Goal: Task Accomplishment & Management: Manage account settings

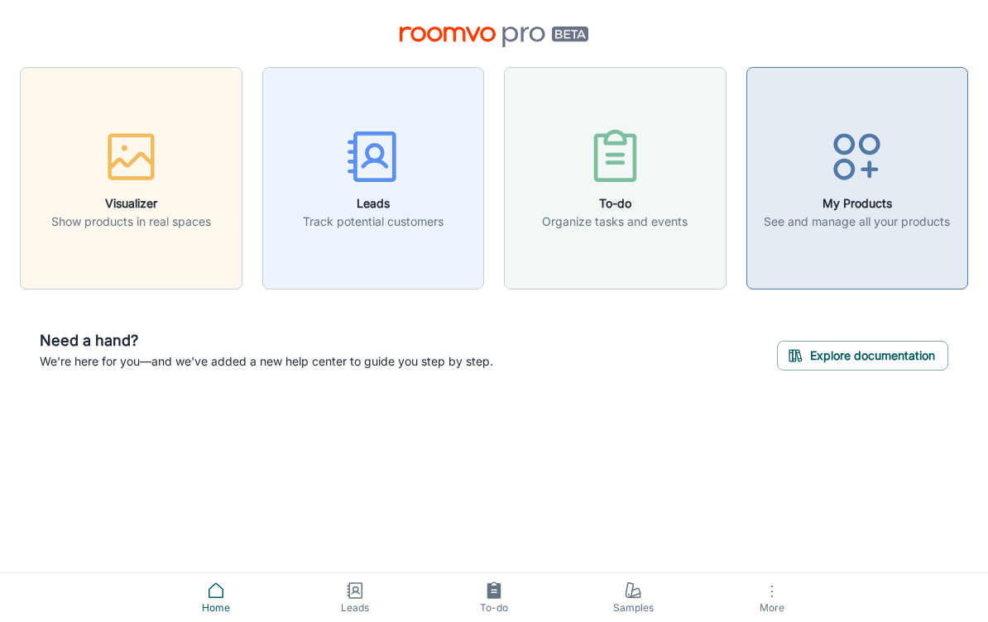
click at [873, 157] on icon "button" at bounding box center [856, 157] width 62 height 62
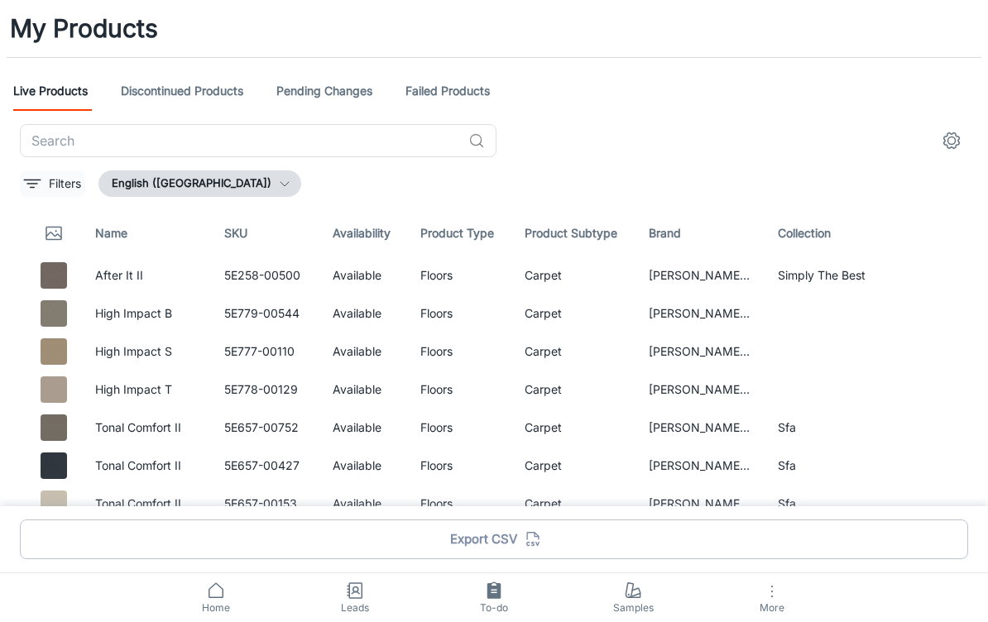
click at [45, 187] on button "Filters" at bounding box center [52, 183] width 65 height 26
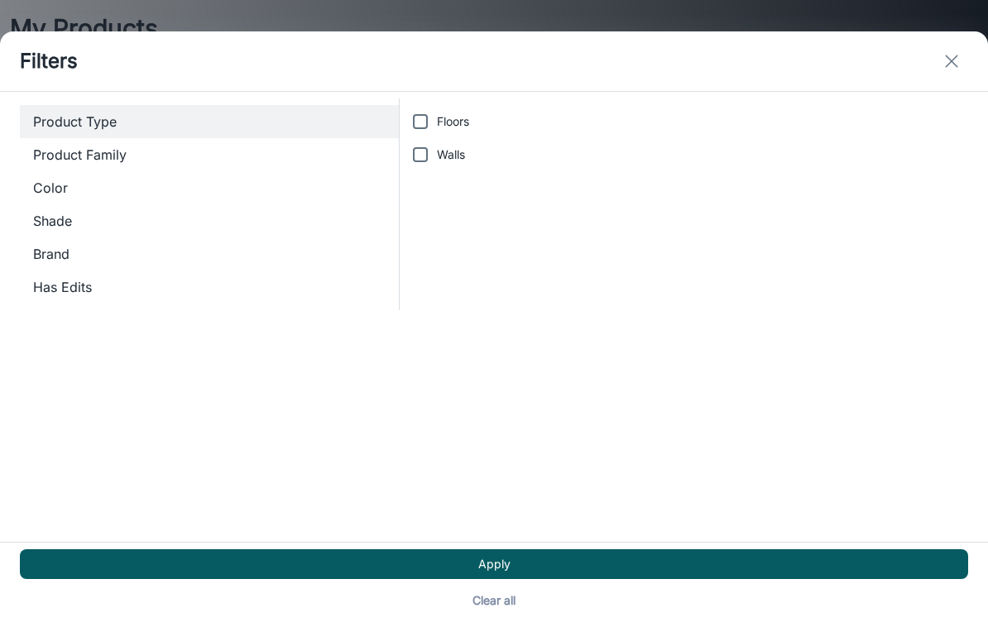
click at [436, 105] on input "Floors" at bounding box center [420, 121] width 33 height 33
checkbox input "true"
click at [427, 138] on input "Walls" at bounding box center [420, 154] width 33 height 33
click at [435, 138] on input "Walls" at bounding box center [420, 154] width 33 height 33
checkbox input "false"
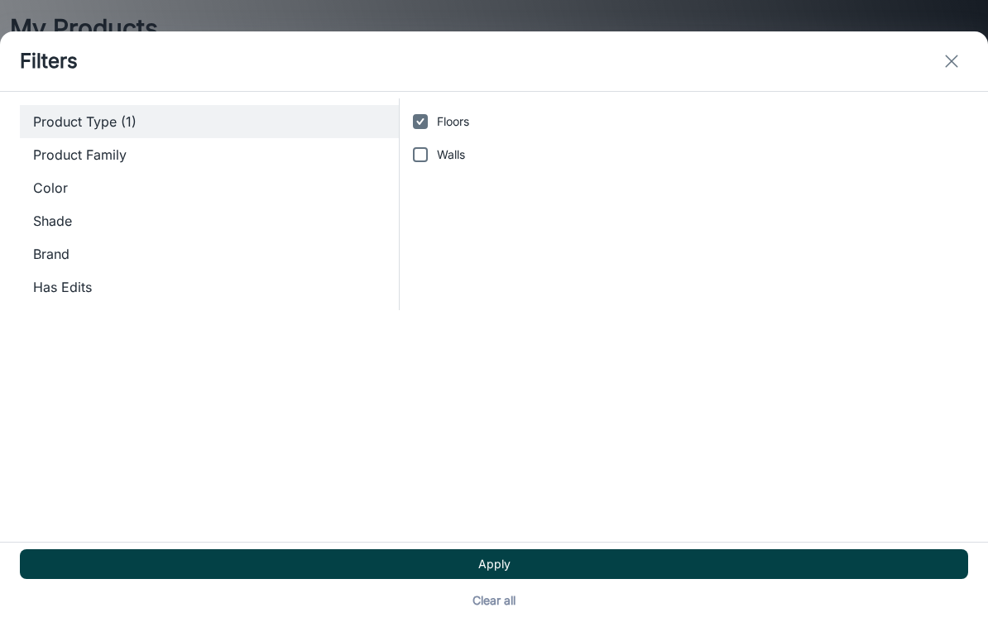
click at [587, 549] on button "Apply" at bounding box center [494, 564] width 948 height 30
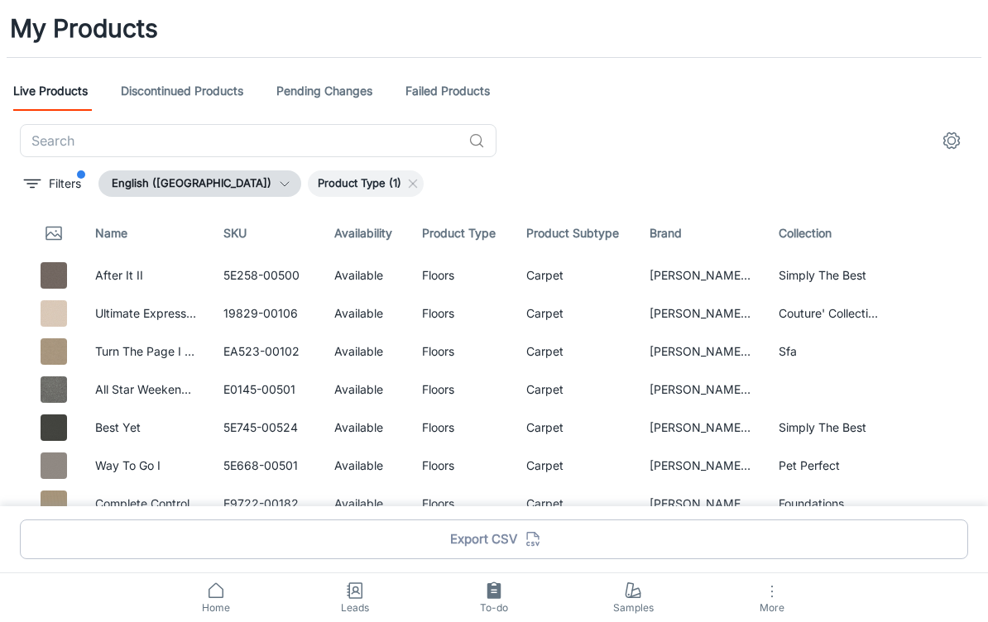
click at [172, 90] on link "Discontinued Products" at bounding box center [182, 91] width 122 height 40
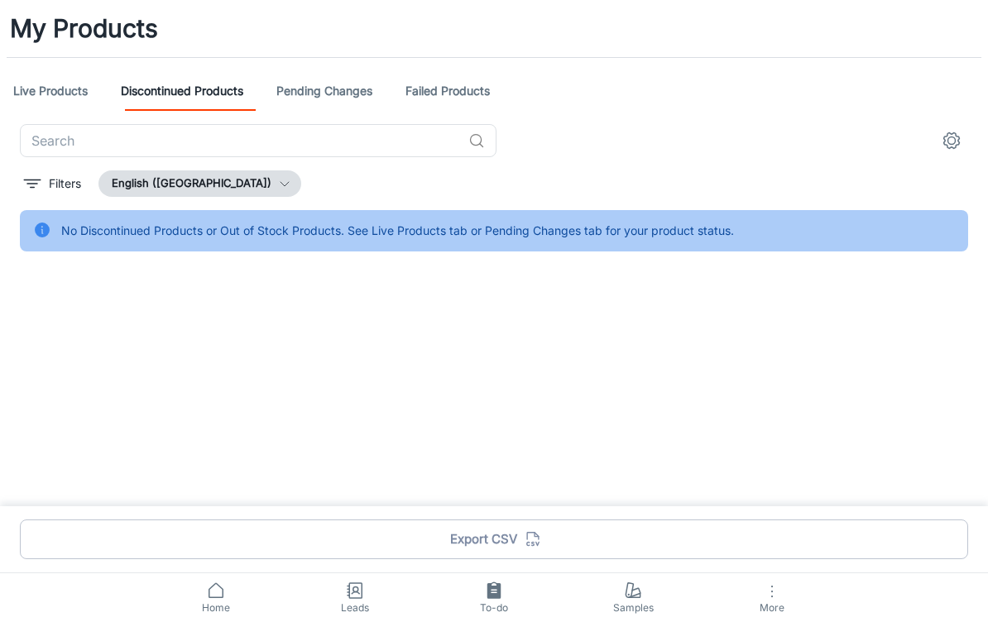
click at [332, 98] on link "Pending Changes" at bounding box center [324, 91] width 96 height 40
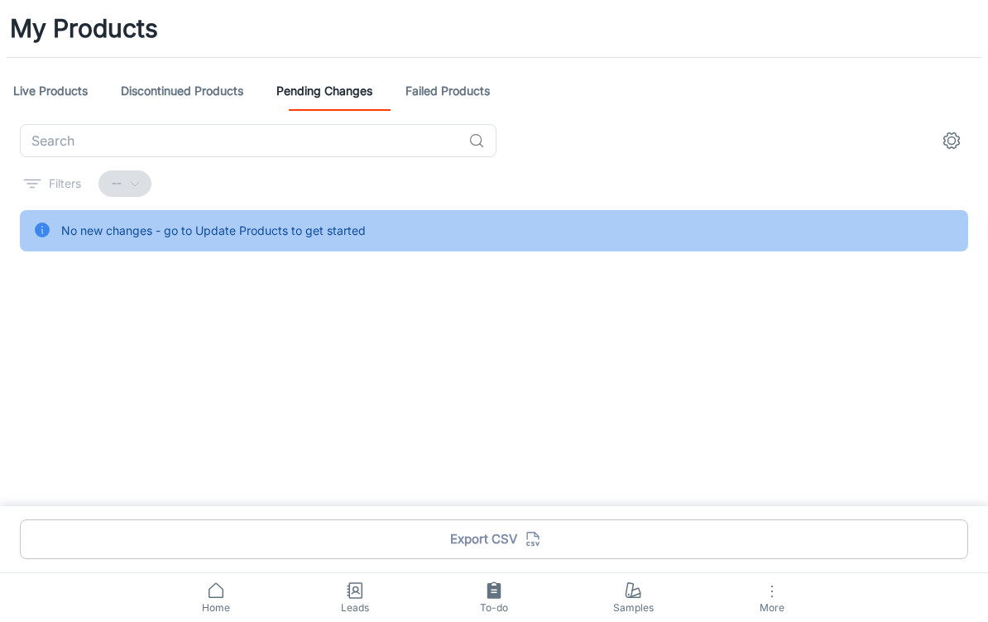
click at [29, 94] on link "Live Products" at bounding box center [50, 91] width 74 height 40
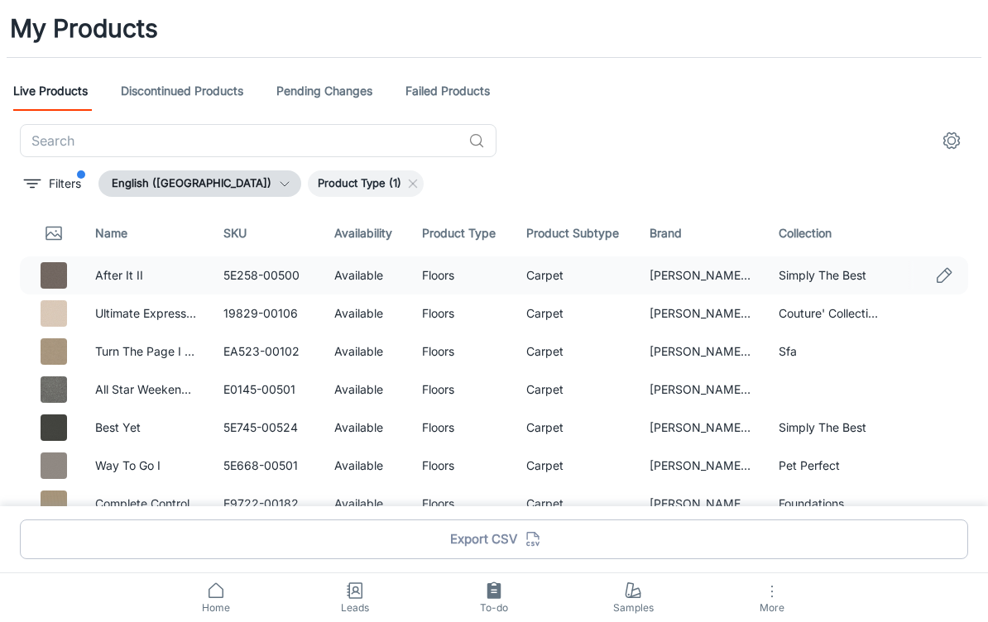
click at [949, 270] on icon "Edit" at bounding box center [944, 275] width 14 height 14
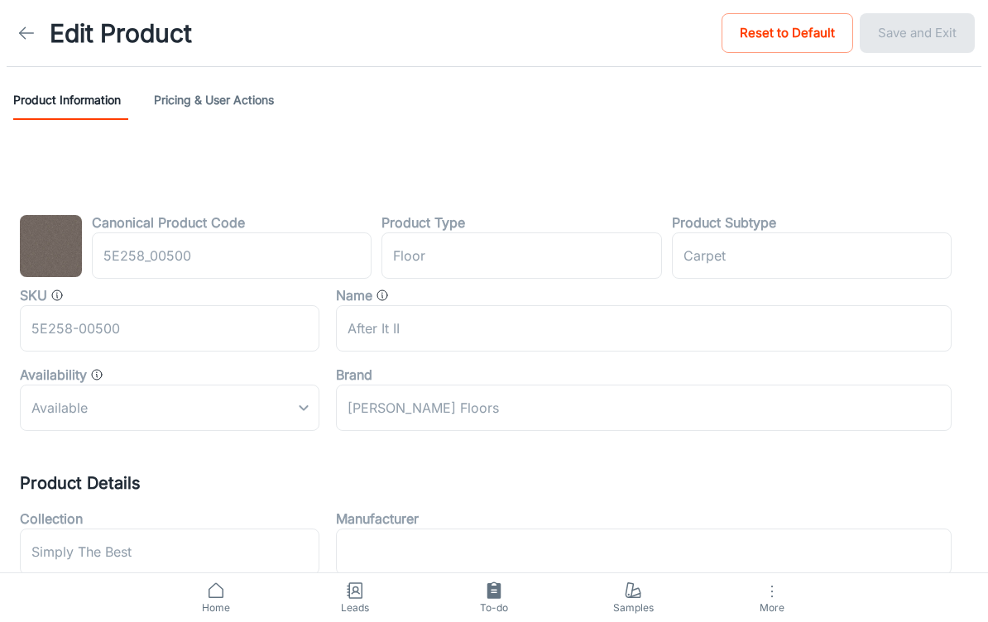
click at [236, 92] on button "Pricing & User Actions" at bounding box center [214, 100] width 120 height 40
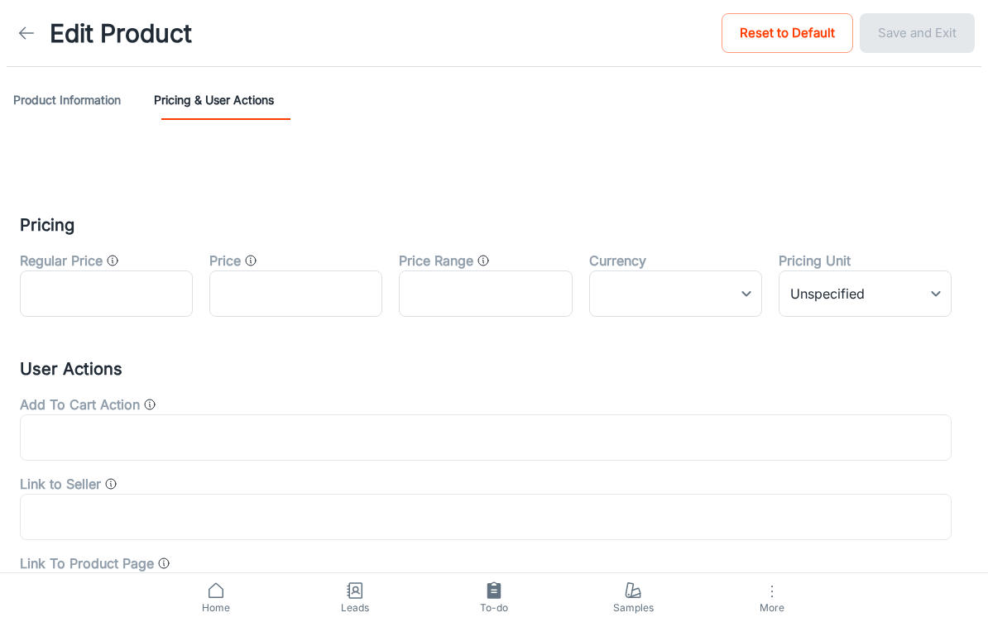
click at [29, 29] on icon at bounding box center [27, 33] width 20 height 20
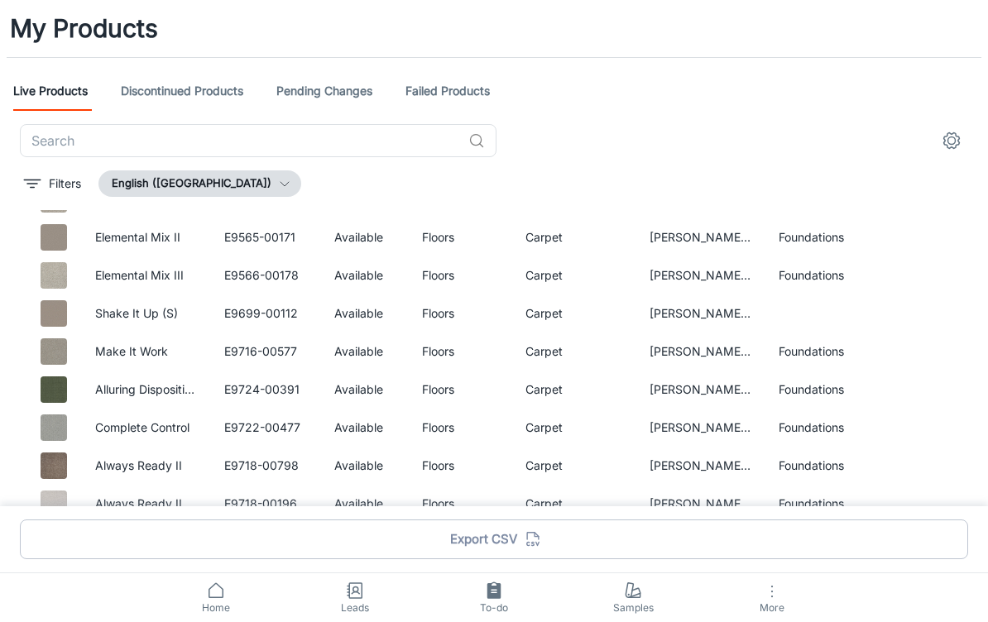
scroll to position [2323, 0]
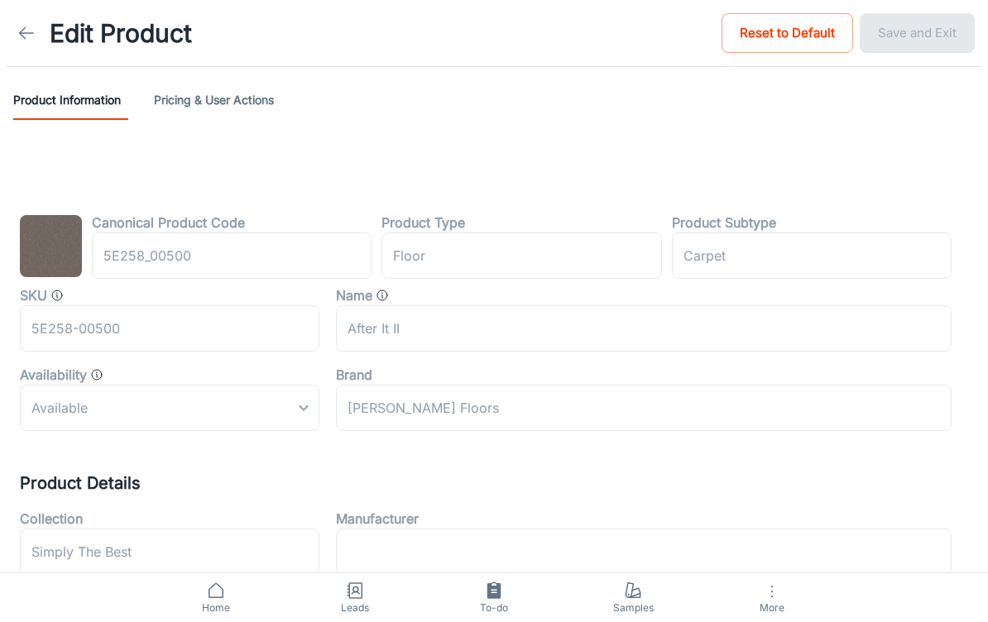
click at [188, 106] on button "Pricing & User Actions" at bounding box center [214, 100] width 120 height 40
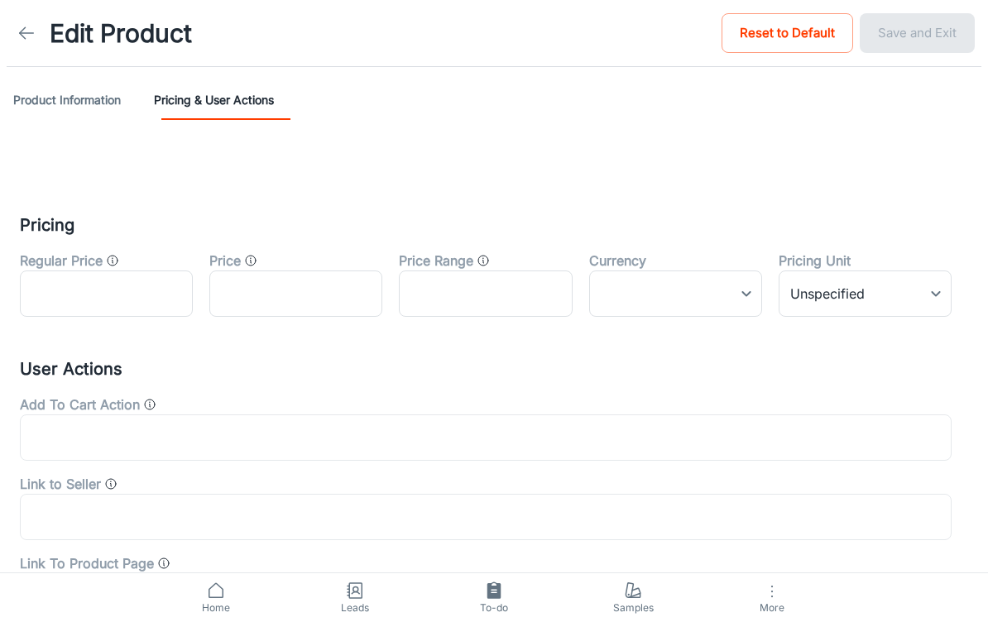
click at [45, 106] on button "Product Information" at bounding box center [67, 100] width 108 height 40
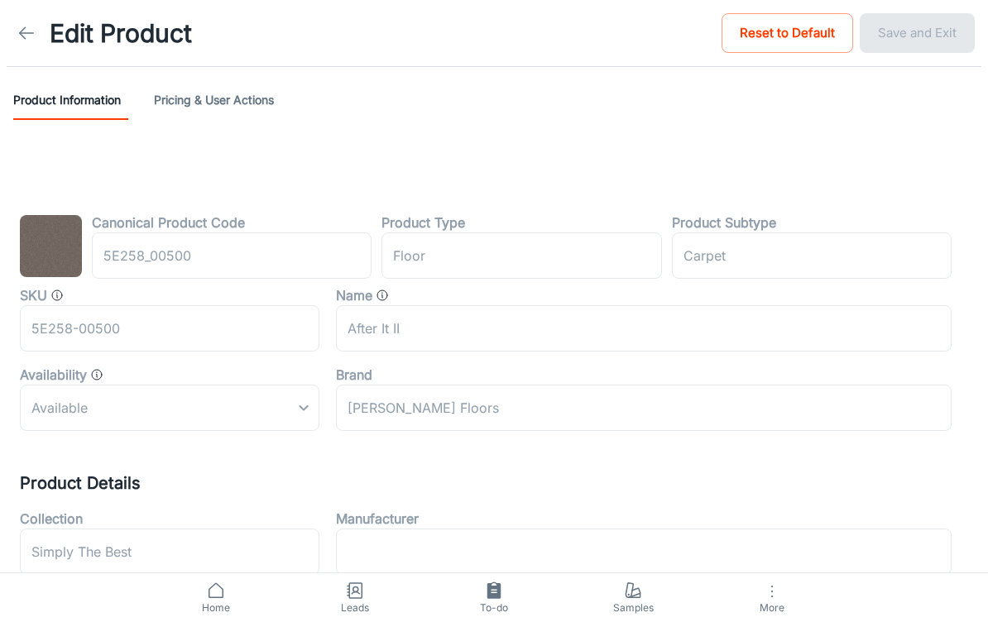
click at [196, 107] on button "Pricing & User Actions" at bounding box center [214, 100] width 120 height 40
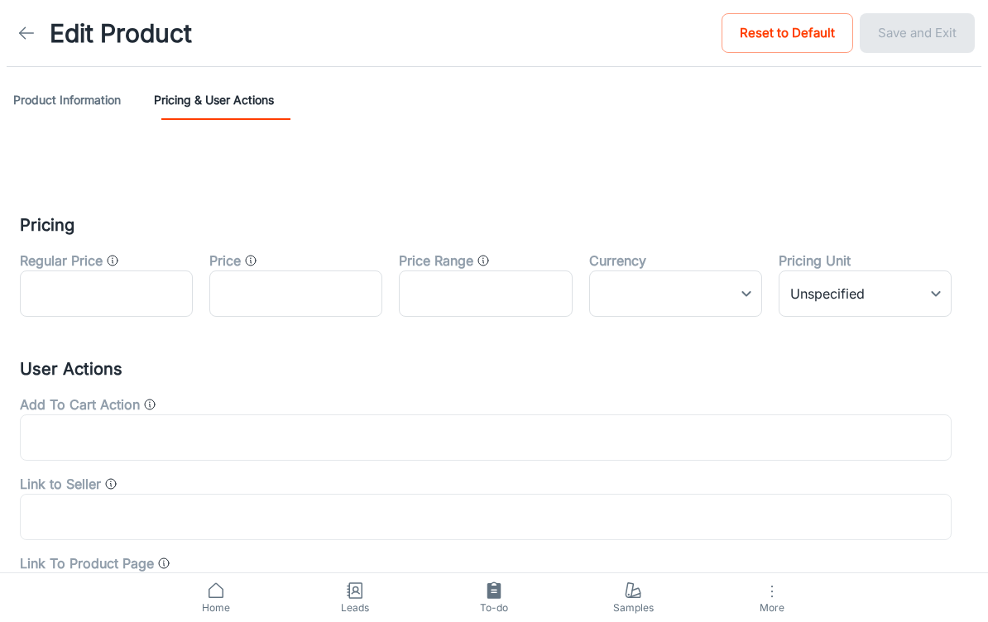
click at [49, 105] on button "Product Information" at bounding box center [67, 100] width 108 height 40
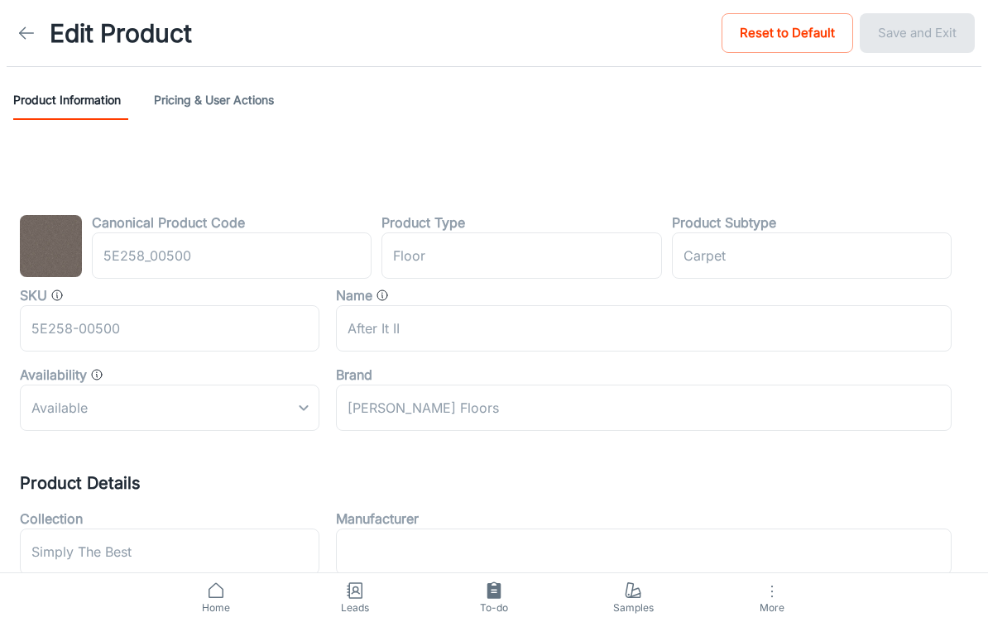
click at [188, 100] on button "Pricing & User Actions" at bounding box center [214, 100] width 120 height 40
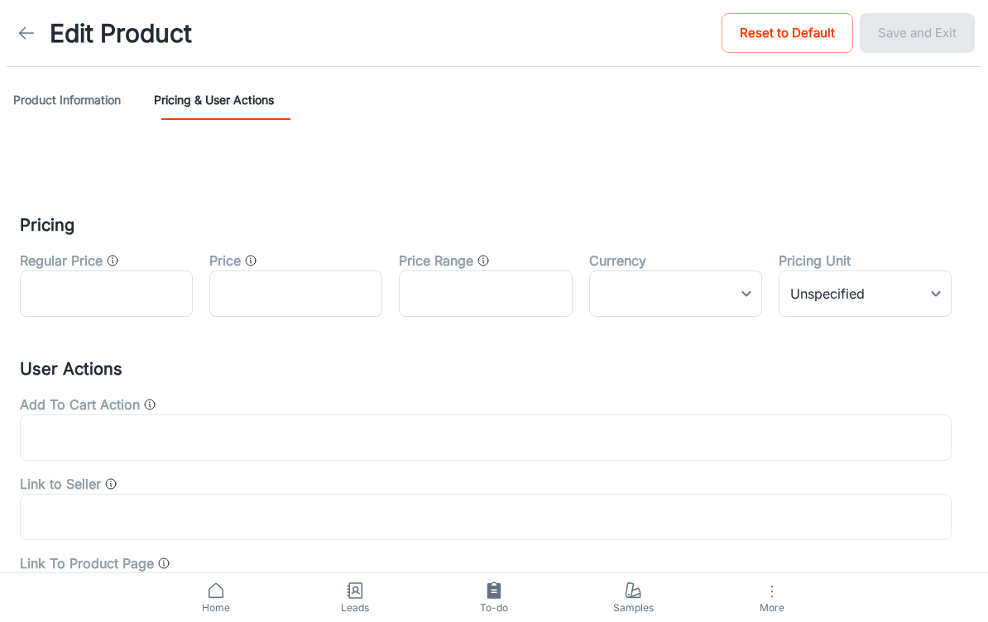
click at [46, 98] on button "Product Information" at bounding box center [67, 100] width 108 height 40
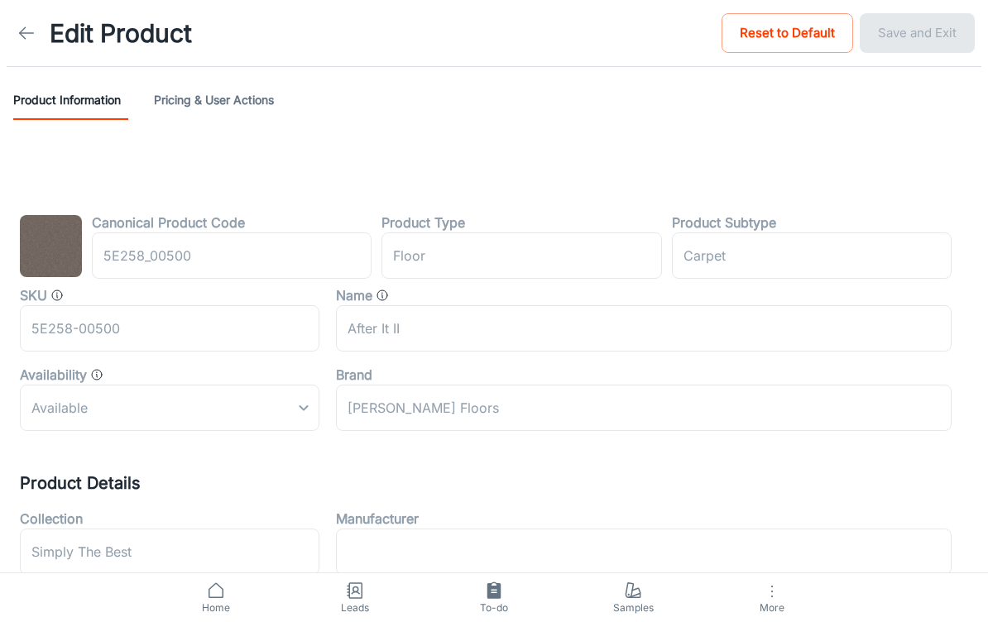
click at [23, 43] on link at bounding box center [26, 33] width 33 height 33
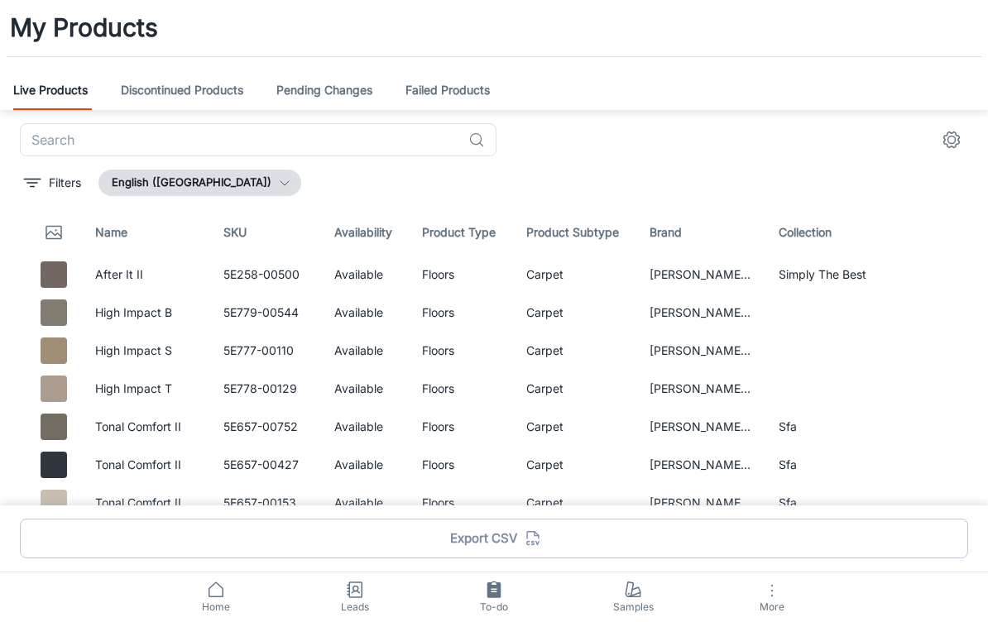
click at [361, 583] on rect at bounding box center [355, 590] width 12 height 15
